Goal: Task Accomplishment & Management: Use online tool/utility

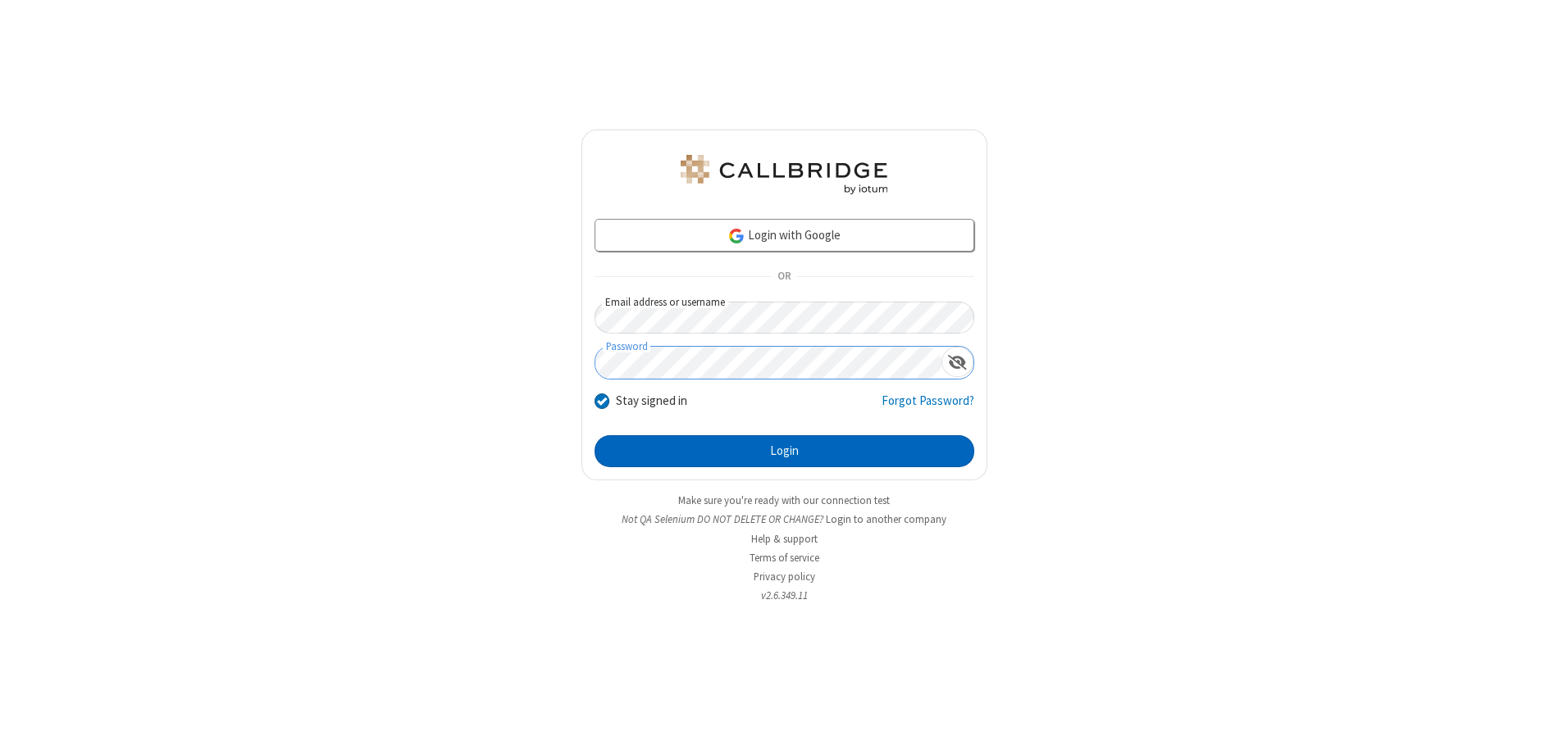
click at [784, 451] on button "Login" at bounding box center [784, 451] width 379 height 33
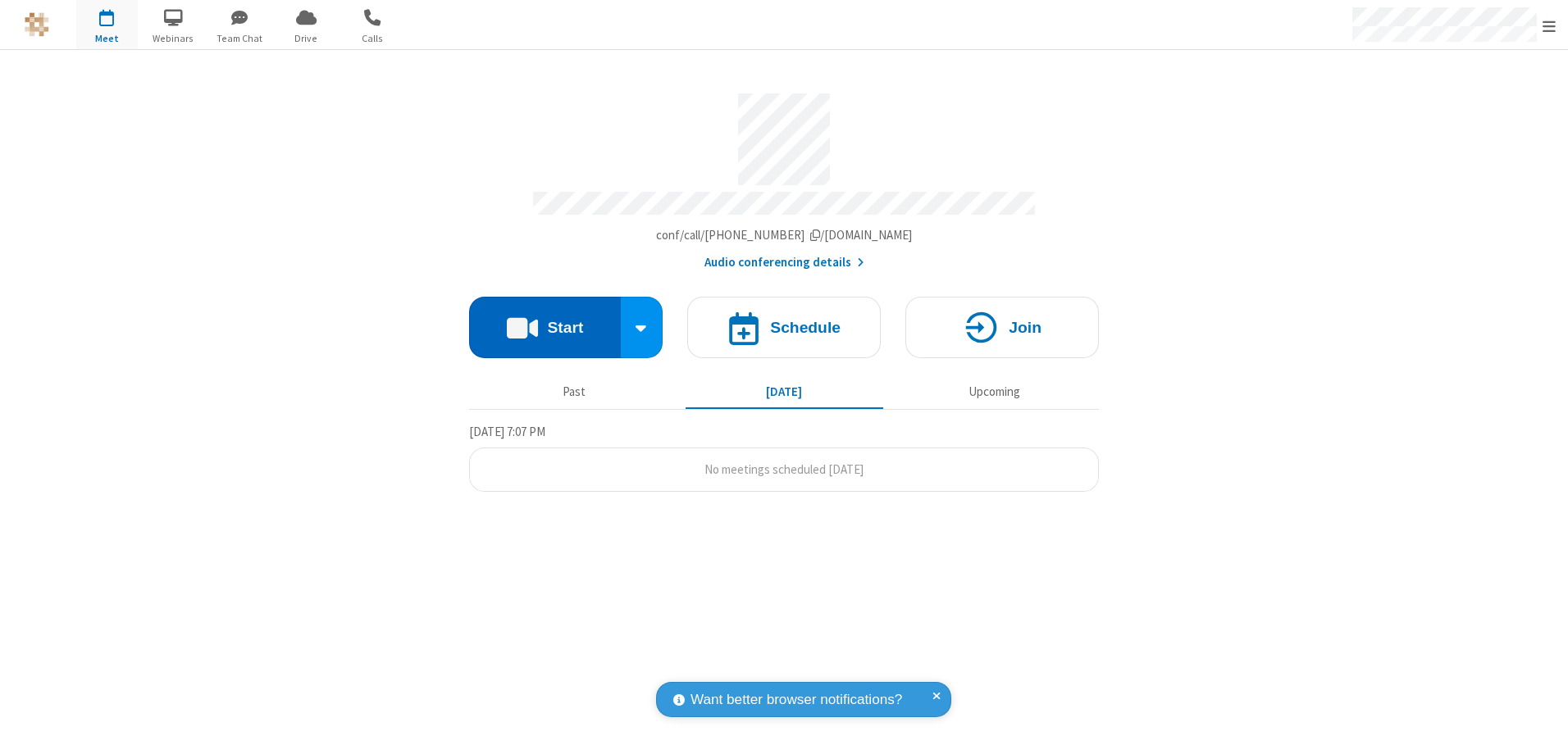
click at [545, 322] on button "Start" at bounding box center [545, 328] width 152 height 61
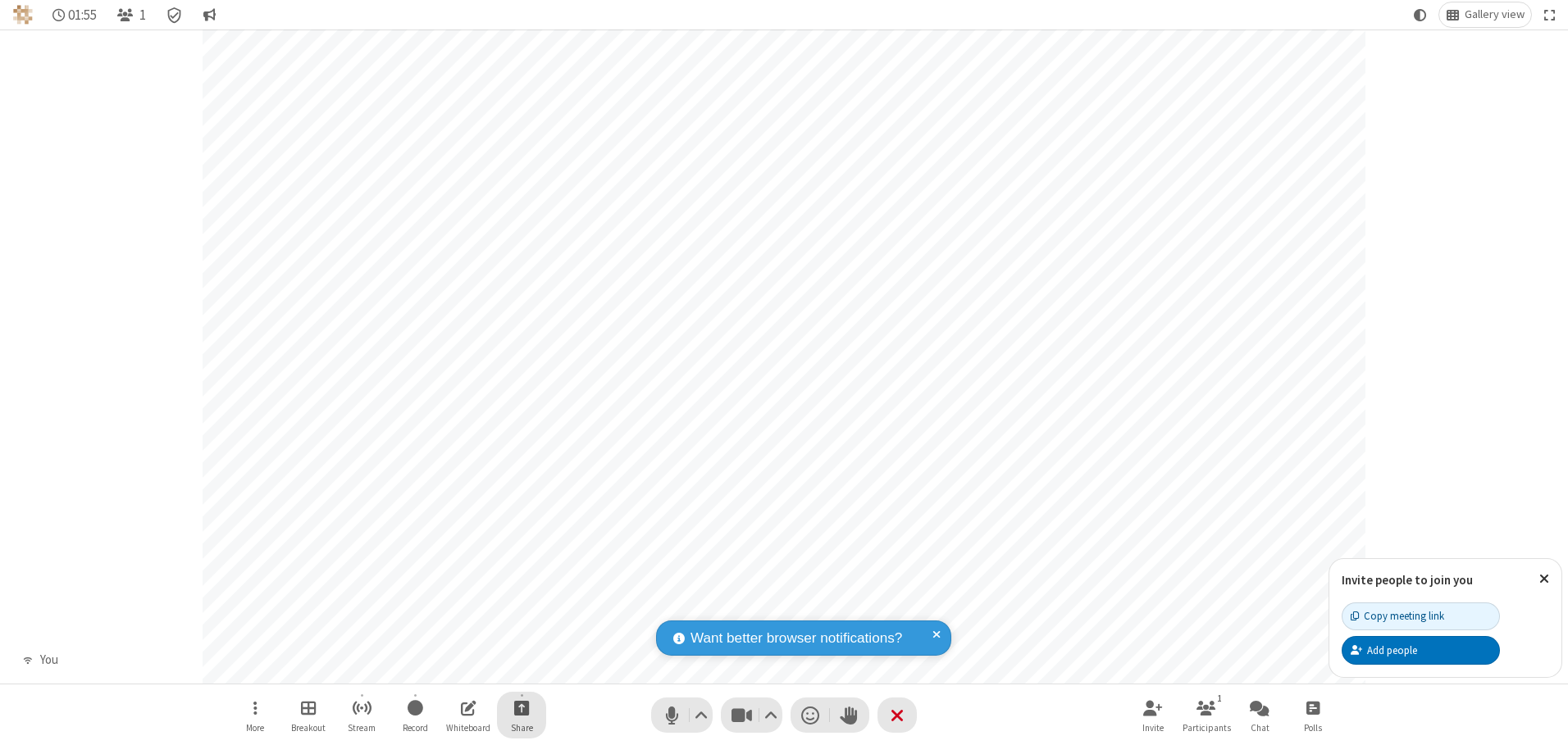
click at [522, 708] on span "Start sharing" at bounding box center [522, 708] width 15 height 20
click at [455, 640] on span "Present files & media" at bounding box center [456, 640] width 19 height 14
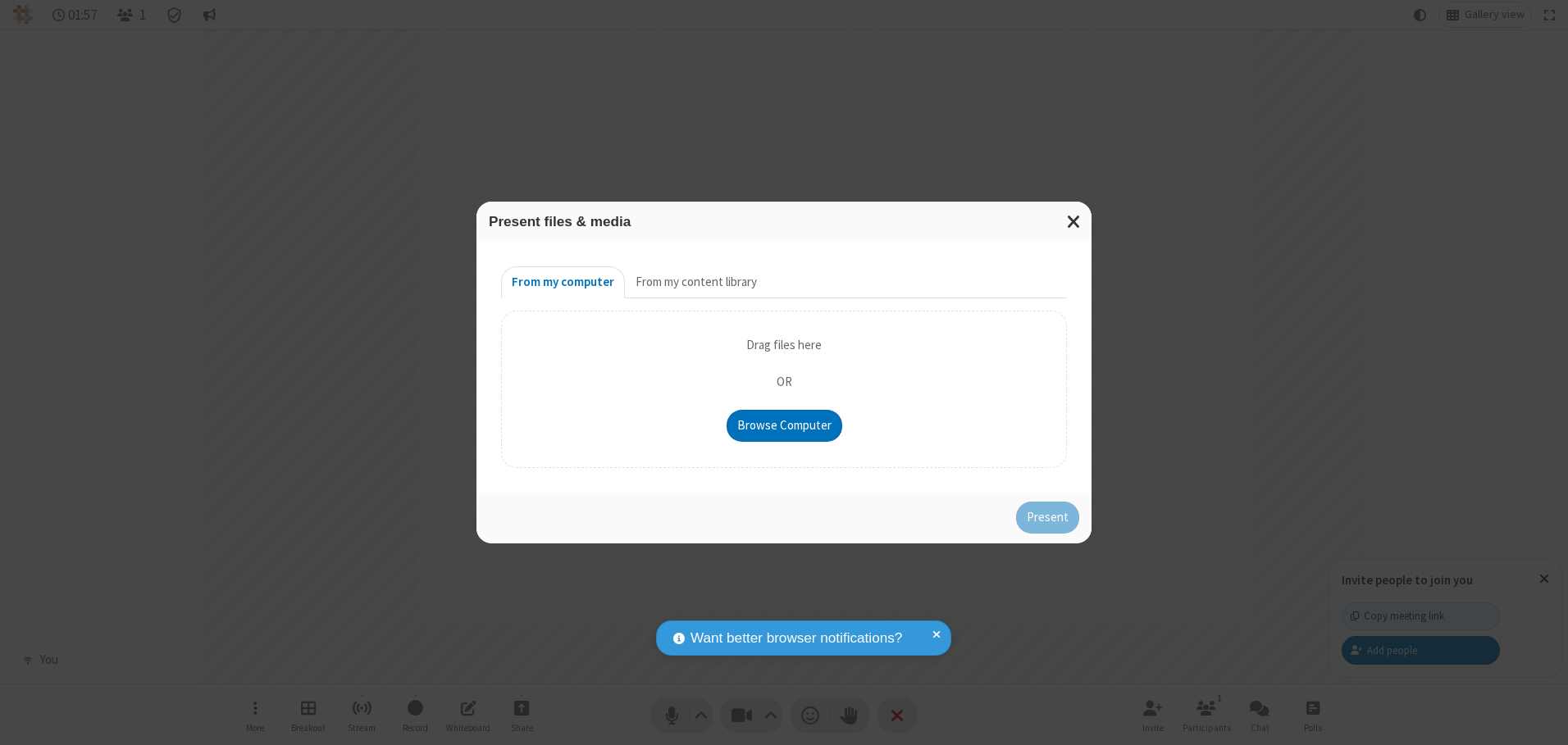
type input "C:\fakepath\doc_test.docx"
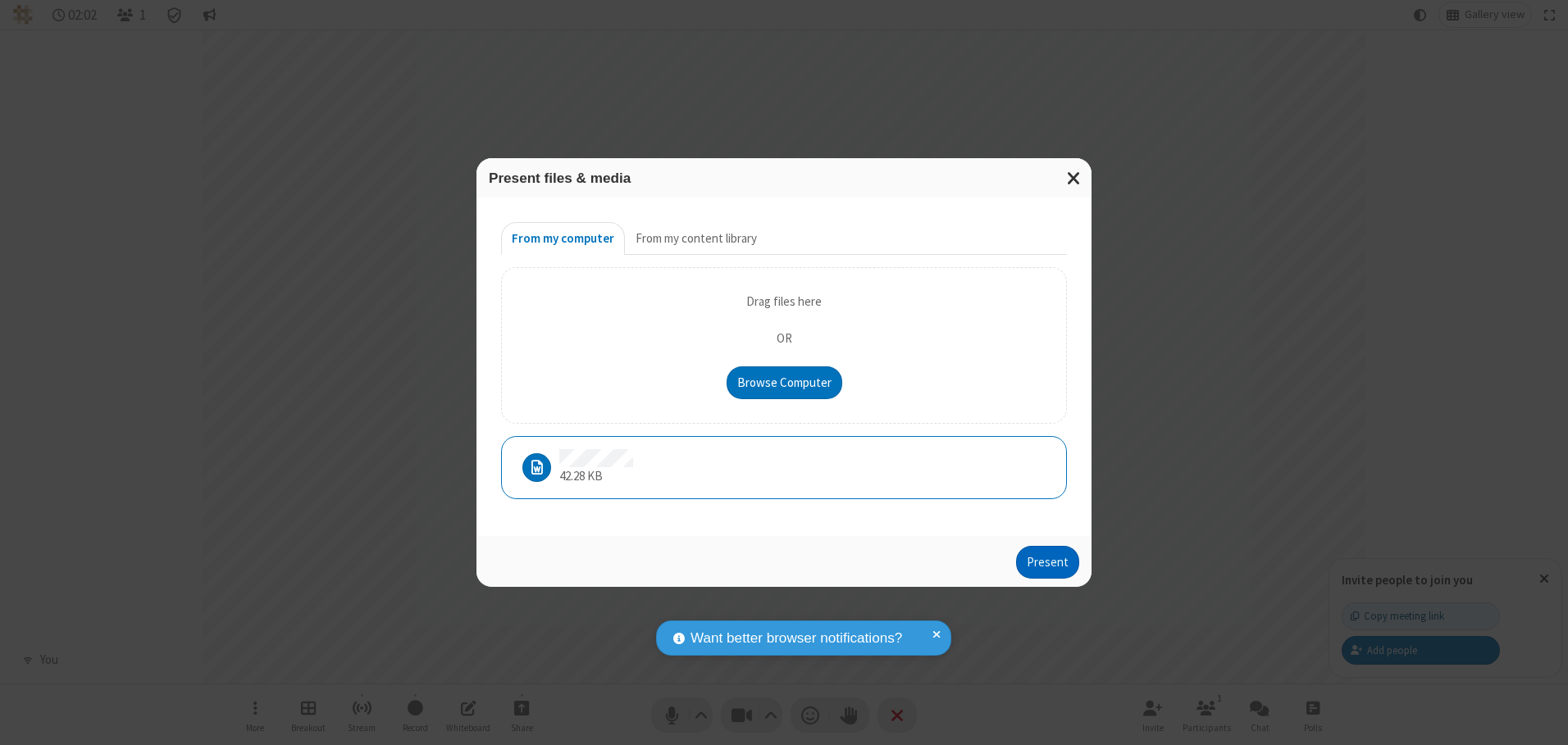
click at [1049, 562] on button "Present" at bounding box center [1048, 563] width 63 height 33
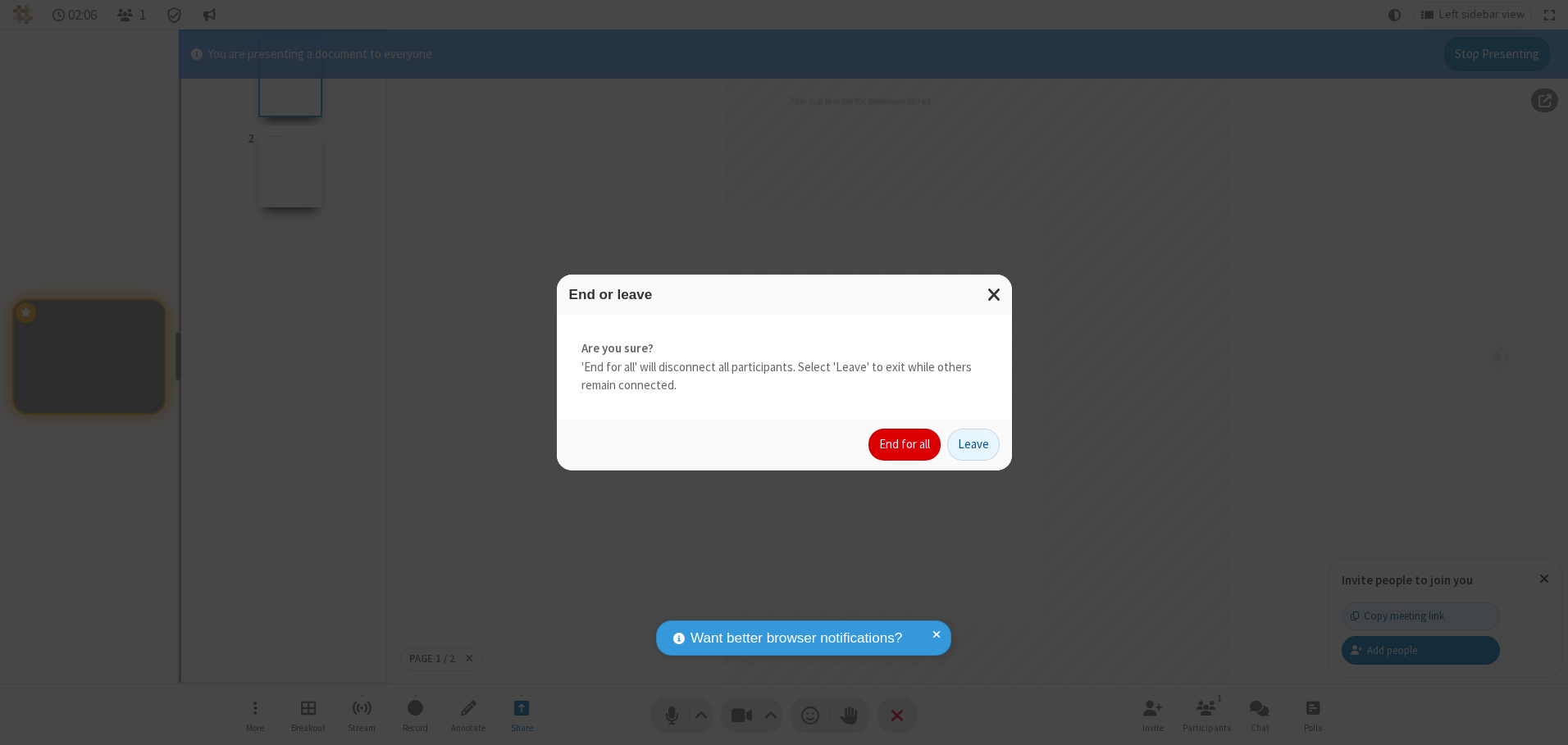
click at [906, 445] on button "End for all" at bounding box center [904, 445] width 72 height 33
